Goal: Navigation & Orientation: Understand site structure

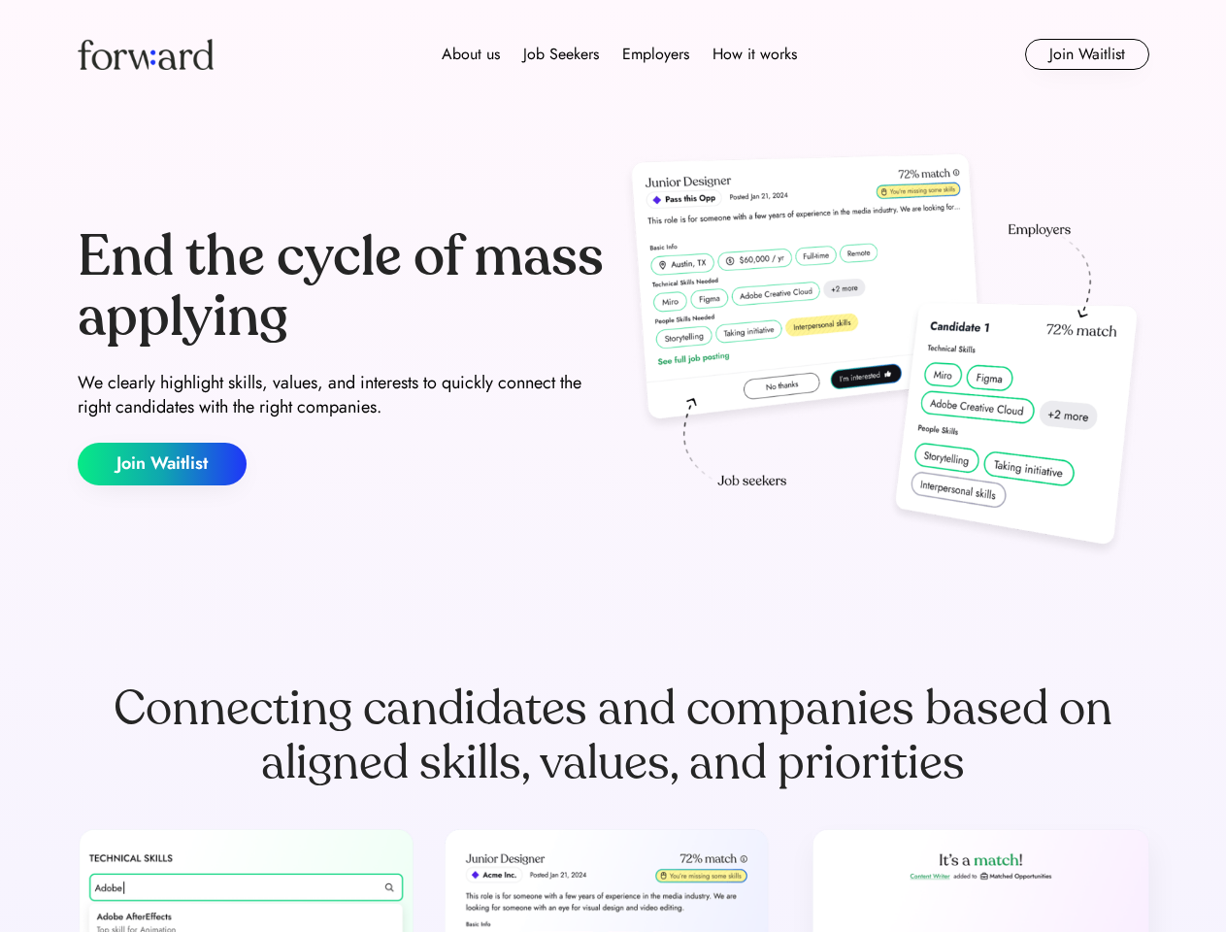
click at [612, 466] on div "End the cycle of mass applying We clearly highlight skills, values, and interes…" at bounding box center [613, 356] width 1071 height 417
click at [613, 54] on div "About us Job Seekers Employers How it works" at bounding box center [619, 54] width 765 height 23
click at [146, 54] on img at bounding box center [146, 54] width 136 height 31
click at [619, 54] on div "About us Job Seekers Employers How it works" at bounding box center [619, 54] width 765 height 23
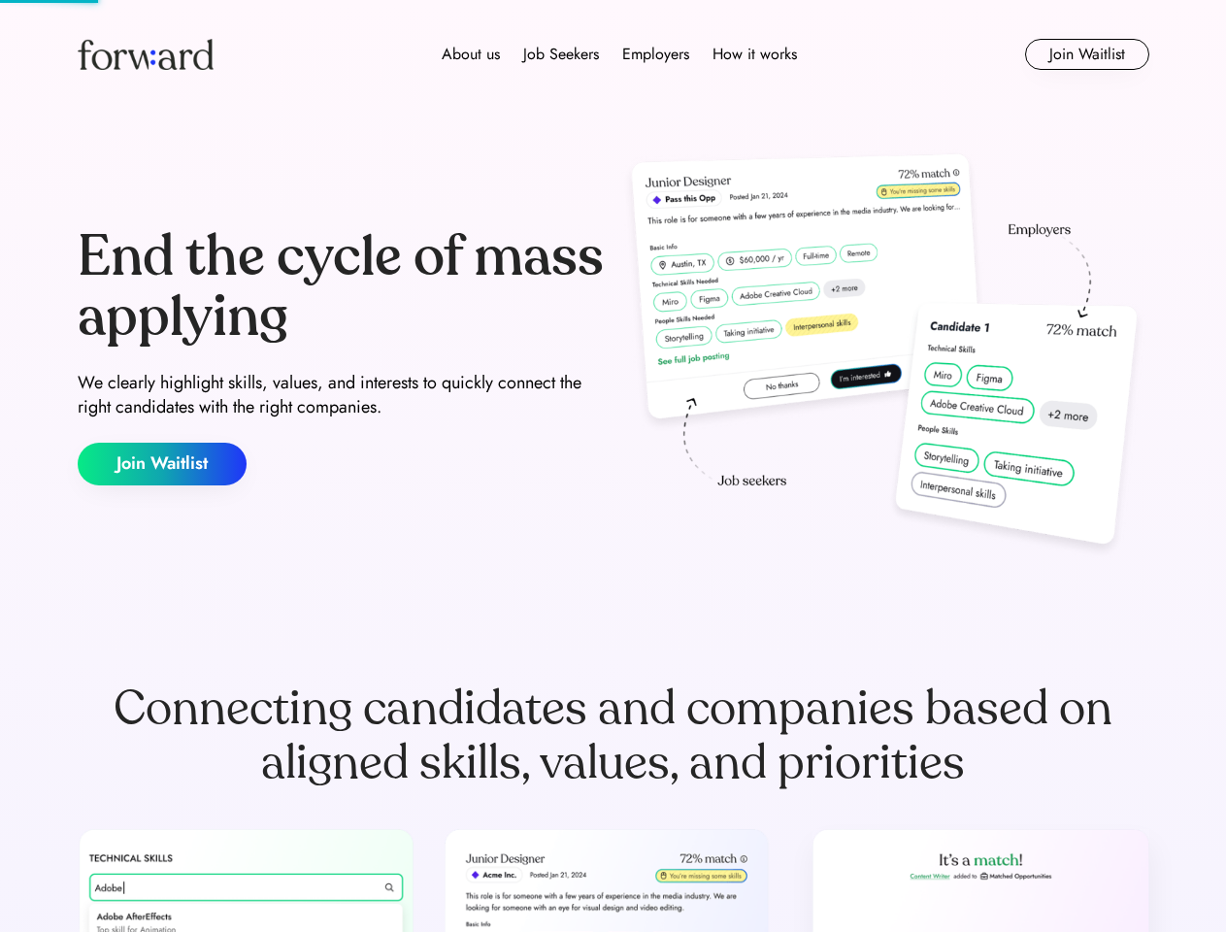
click at [471, 54] on div "About us" at bounding box center [471, 54] width 58 height 23
click at [561, 54] on div "Job Seekers" at bounding box center [561, 54] width 76 height 23
click at [655, 54] on div "Employers" at bounding box center [655, 54] width 67 height 23
click at [753, 54] on div "How it works" at bounding box center [754, 54] width 84 height 23
click at [1086, 54] on button "Join Waitlist" at bounding box center [1087, 54] width 124 height 31
